Goal: Task Accomplishment & Management: Manage account settings

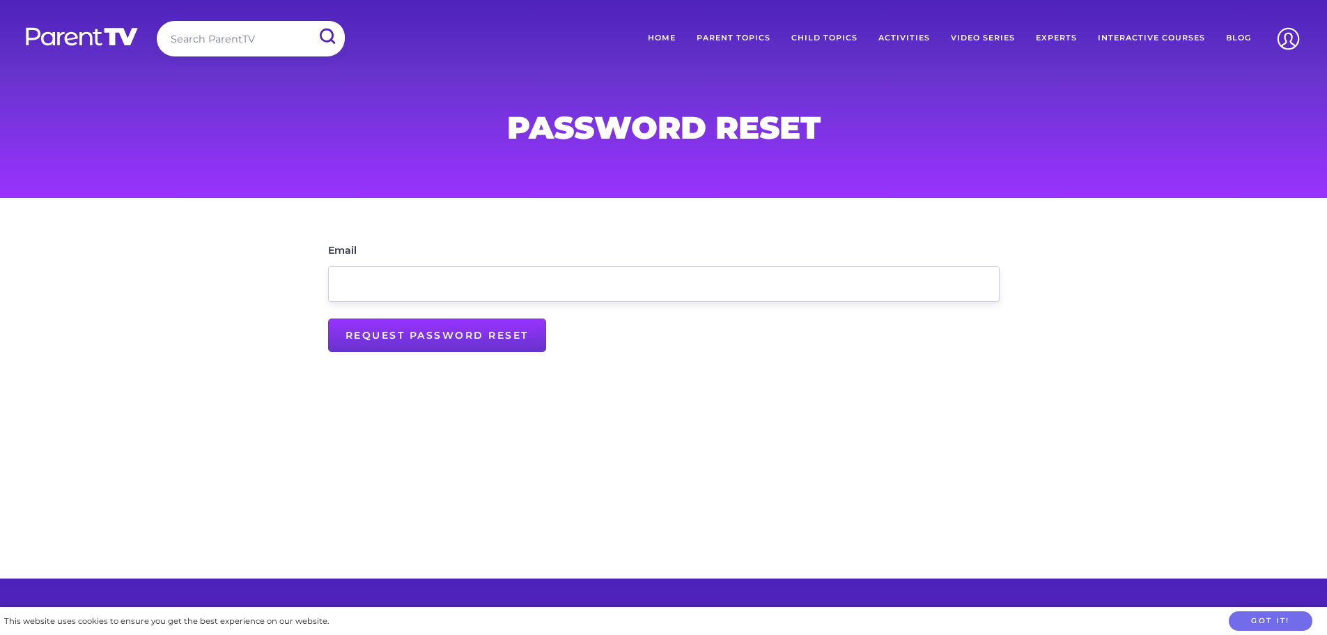
type input "[EMAIL_ADDRESS][DOMAIN_NAME]"
click at [400, 342] on input "Request Password Reset" at bounding box center [437, 334] width 218 height 33
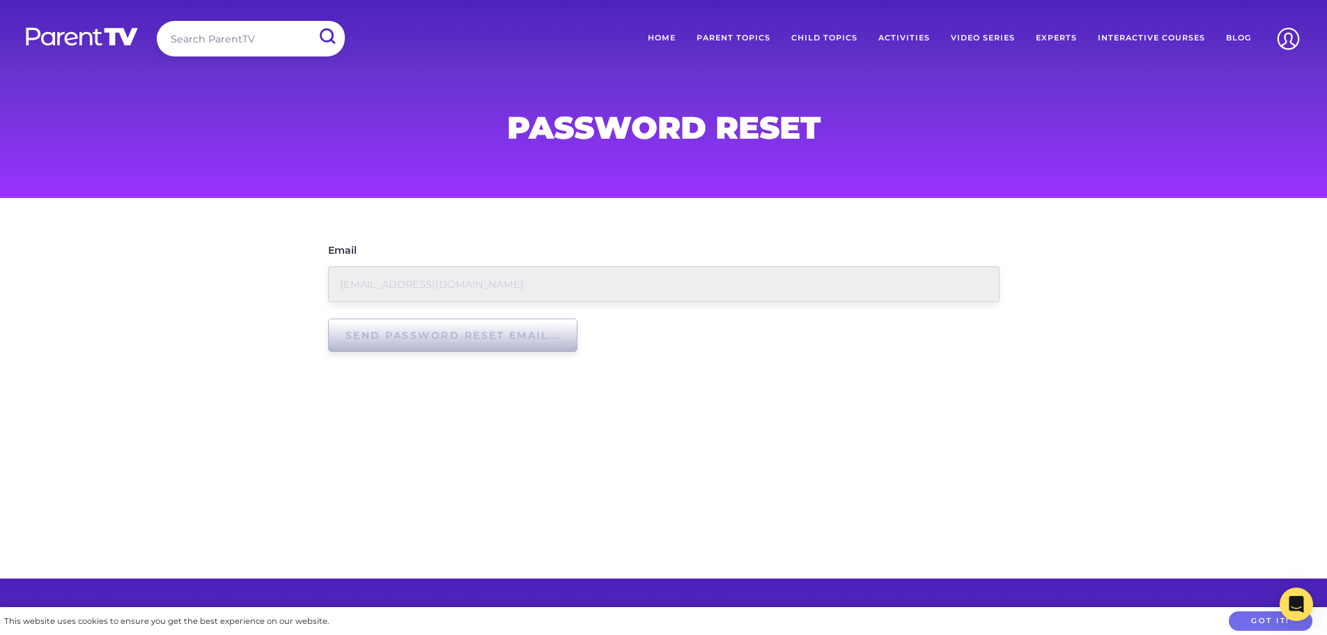
type input "Request Password Reset"
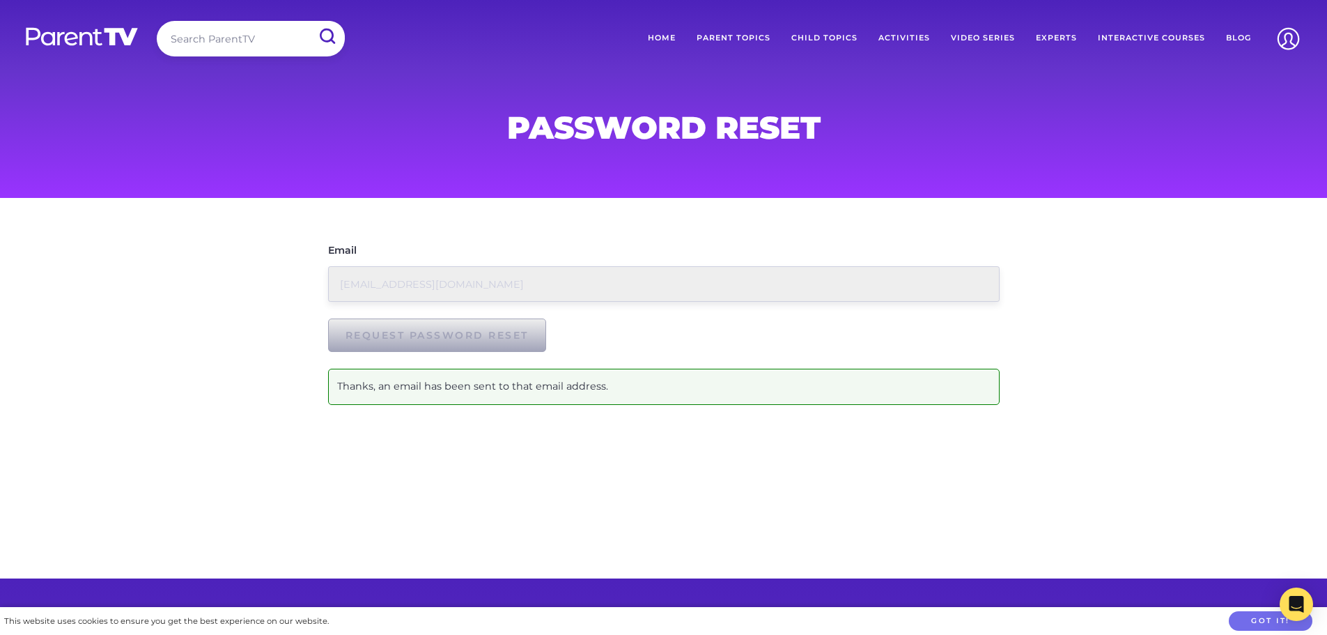
click at [208, 142] on div "Password Reset" at bounding box center [663, 99] width 1327 height 198
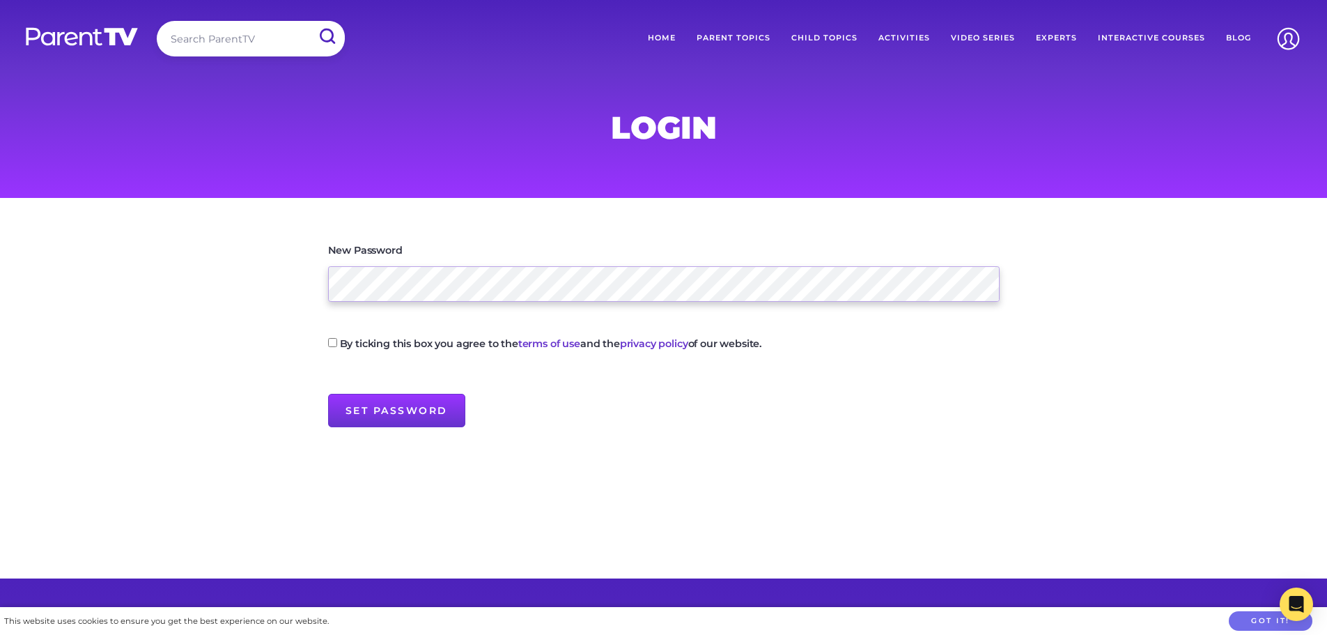
click at [259, 281] on main "New Password By ticking this box you agree to the terms of use and the privacy …" at bounding box center [663, 388] width 1327 height 381
click at [339, 340] on p "By ticking this box you agree to the terms of use and the privacy policy of our…" at bounding box center [664, 347] width 672 height 24
click at [328, 342] on input "By ticking this box you agree to the terms of use and the privacy policy of our…" at bounding box center [332, 342] width 9 height 9
checkbox input "true"
click at [394, 403] on input "Set Password" at bounding box center [396, 410] width 137 height 33
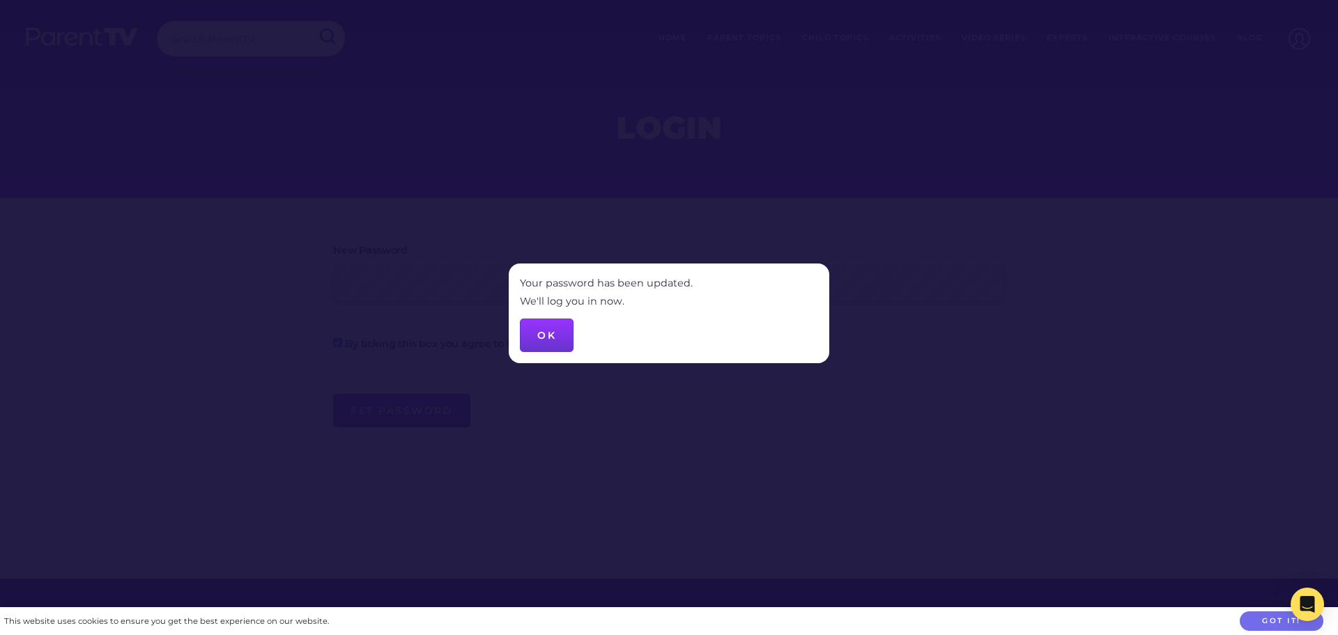
click at [548, 341] on button "OK" at bounding box center [547, 334] width 54 height 33
click at [549, 332] on button "OK" at bounding box center [547, 334] width 54 height 33
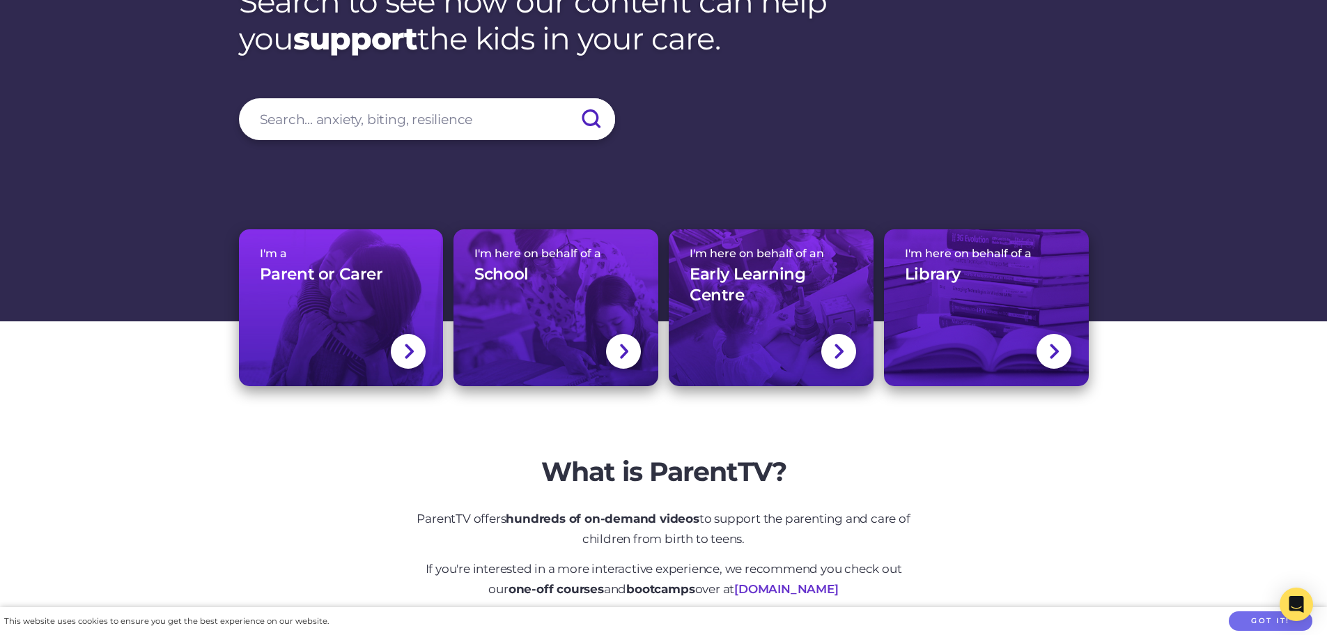
scroll to position [209, 0]
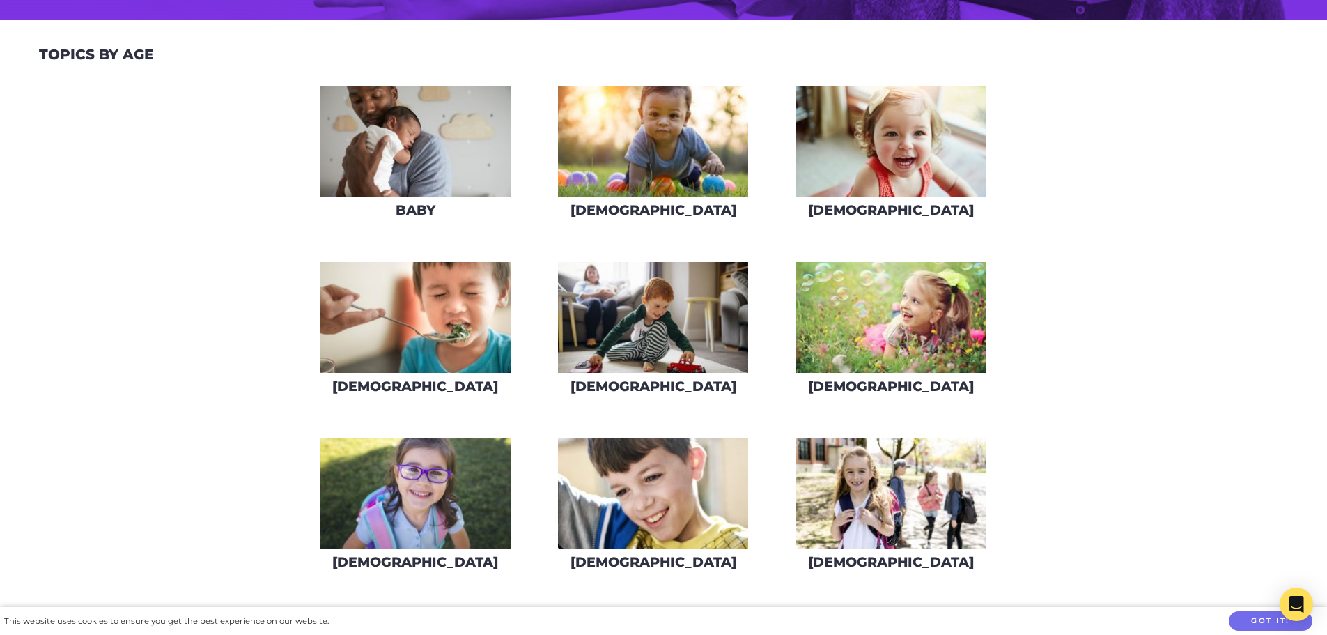
scroll to position [418, 0]
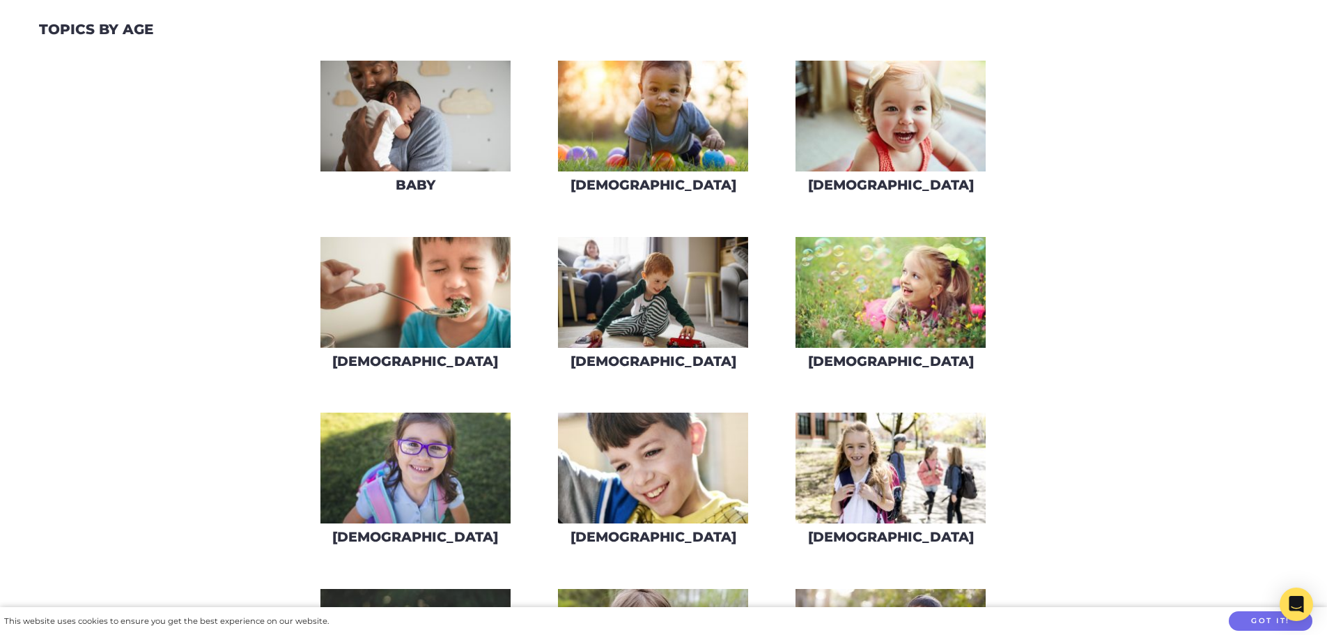
click at [956, 108] on img at bounding box center [891, 116] width 190 height 111
